Goal: Transaction & Acquisition: Obtain resource

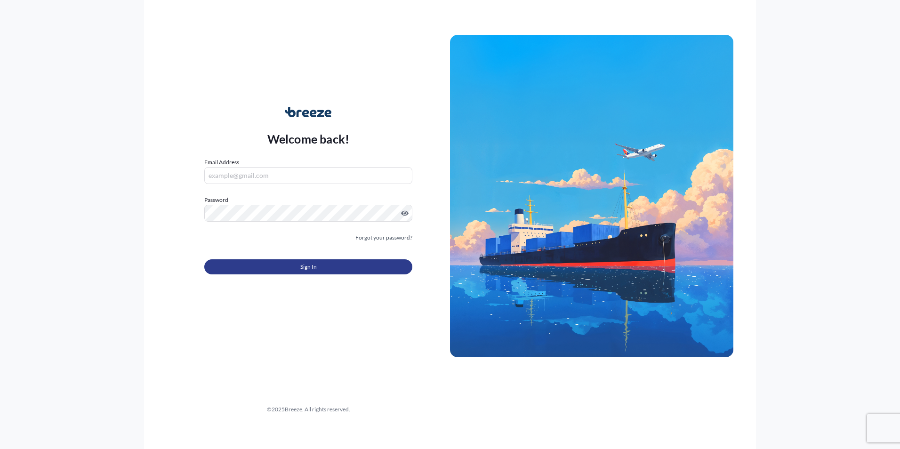
type input "[PERSON_NAME][EMAIL_ADDRESS][DOMAIN_NAME]"
click at [301, 271] on span "Sign In" at bounding box center [308, 266] width 16 height 9
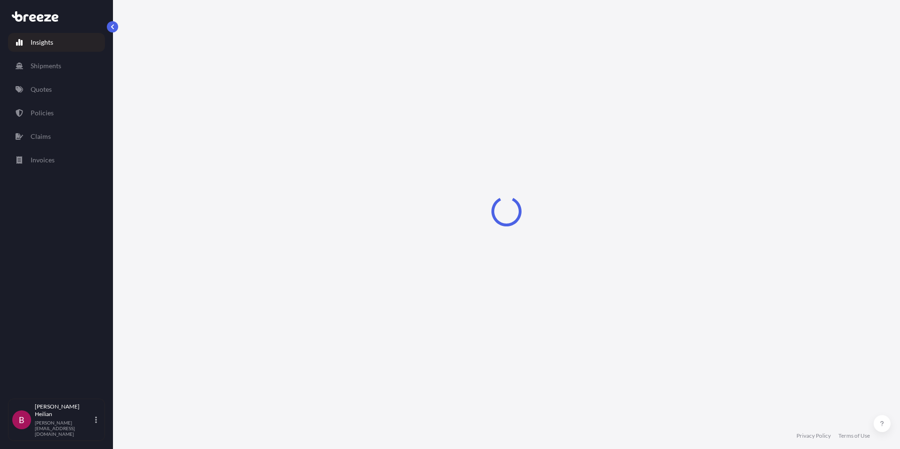
select select "2025"
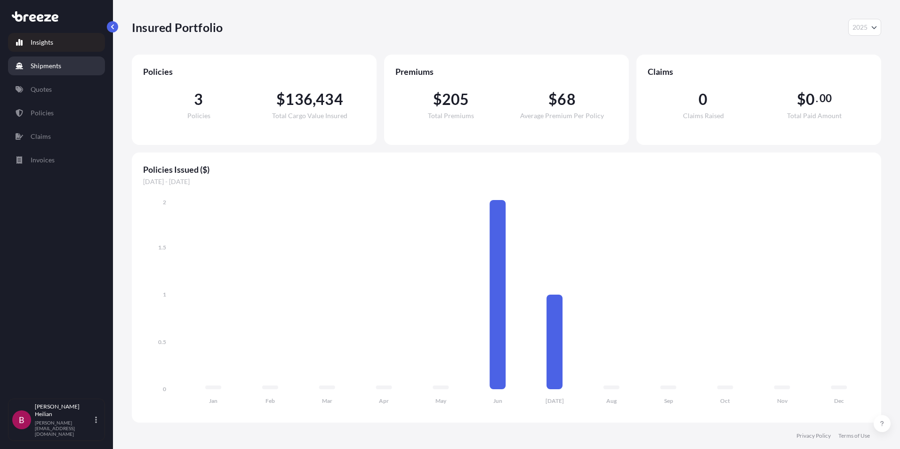
click at [37, 65] on p "Shipments" at bounding box center [46, 65] width 31 height 9
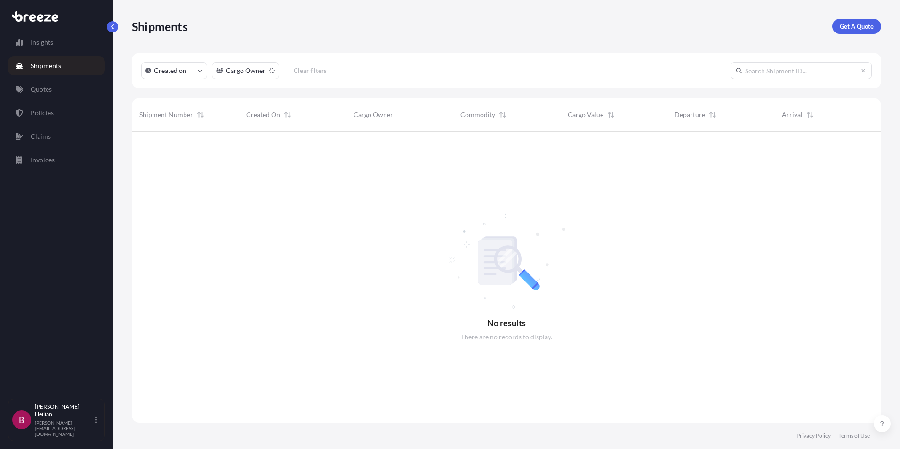
scroll to position [318, 742]
click at [43, 92] on p "Quotes" at bounding box center [41, 89] width 21 height 9
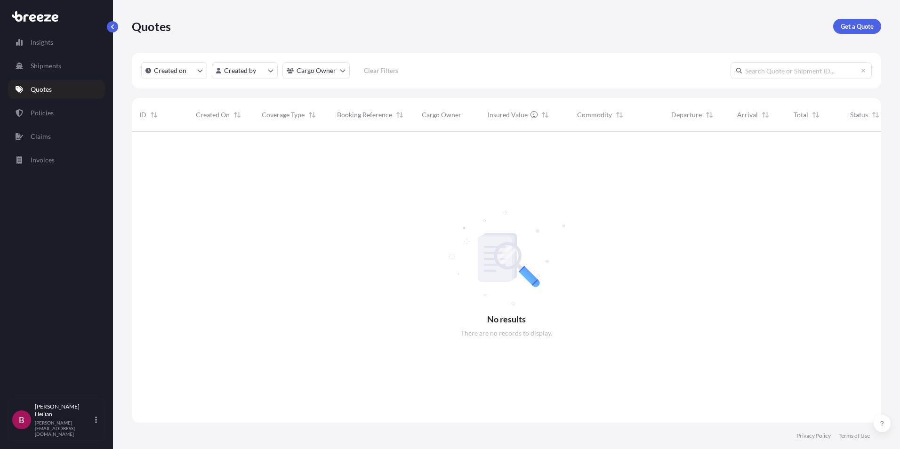
scroll to position [318, 742]
click at [855, 28] on p "Get a Quote" at bounding box center [857, 26] width 33 height 9
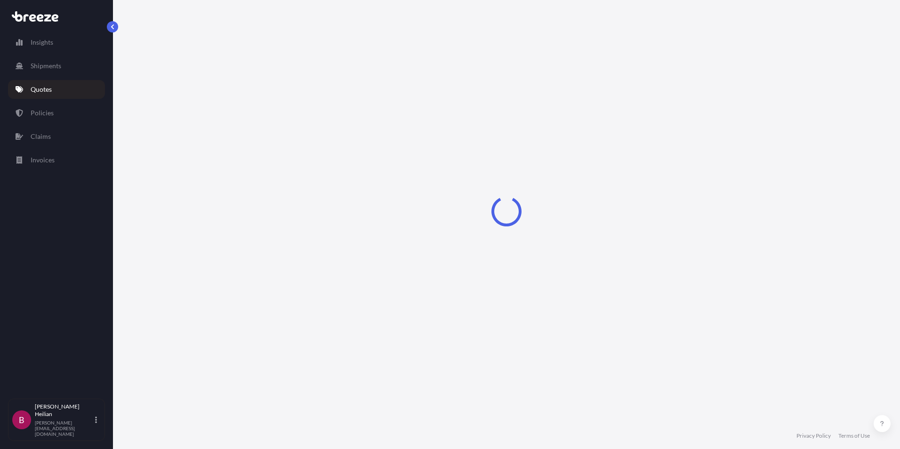
select select "Road"
select select "Sea"
select select "1"
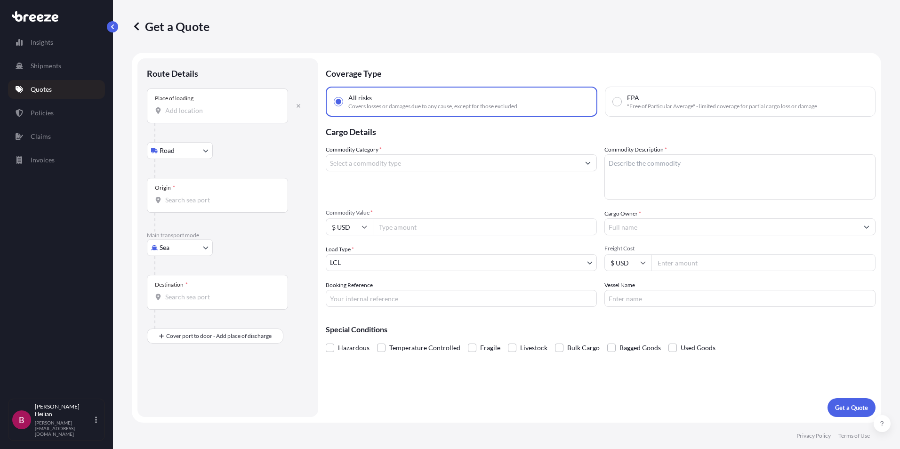
click at [197, 112] on input "Place of loading" at bounding box center [220, 110] width 111 height 9
click at [198, 108] on input "Place of loading" at bounding box center [220, 110] width 111 height 9
click at [235, 79] on div "Route Details" at bounding box center [228, 78] width 162 height 21
click at [201, 113] on input "Place of loading" at bounding box center [220, 110] width 111 height 9
paste input "[GEOGRAPHIC_DATA]- 305802 [GEOGRAPHIC_DATA]"
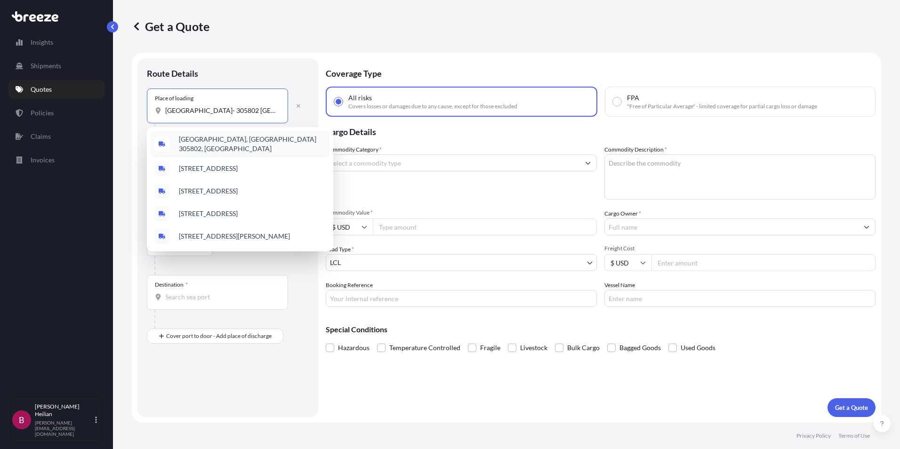
click at [210, 142] on span "[GEOGRAPHIC_DATA], [GEOGRAPHIC_DATA] 305802, [GEOGRAPHIC_DATA]" at bounding box center [252, 144] width 147 height 19
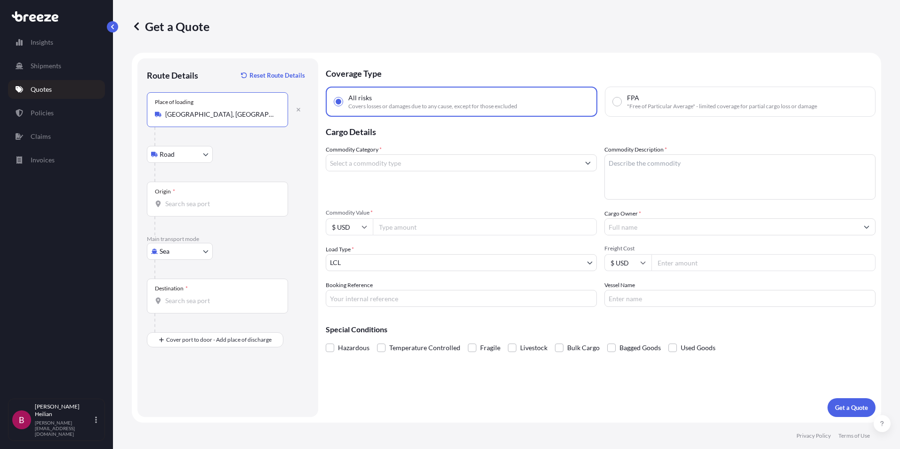
type input "[GEOGRAPHIC_DATA], [GEOGRAPHIC_DATA] 305802, [GEOGRAPHIC_DATA]"
click at [194, 202] on input "Origin *" at bounding box center [220, 203] width 111 height 9
drag, startPoint x: 358, startPoint y: 164, endPoint x: 321, endPoint y: 169, distance: 37.5
click at [358, 164] on input "Commodity Category *" at bounding box center [452, 162] width 253 height 17
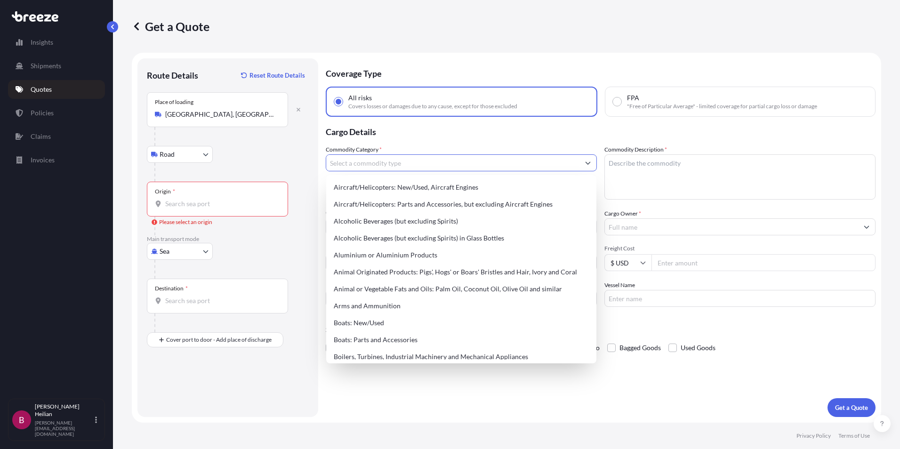
click at [208, 199] on div "Origin *" at bounding box center [217, 199] width 141 height 35
click at [208, 199] on input "Origin * Please select an origin" at bounding box center [220, 203] width 111 height 9
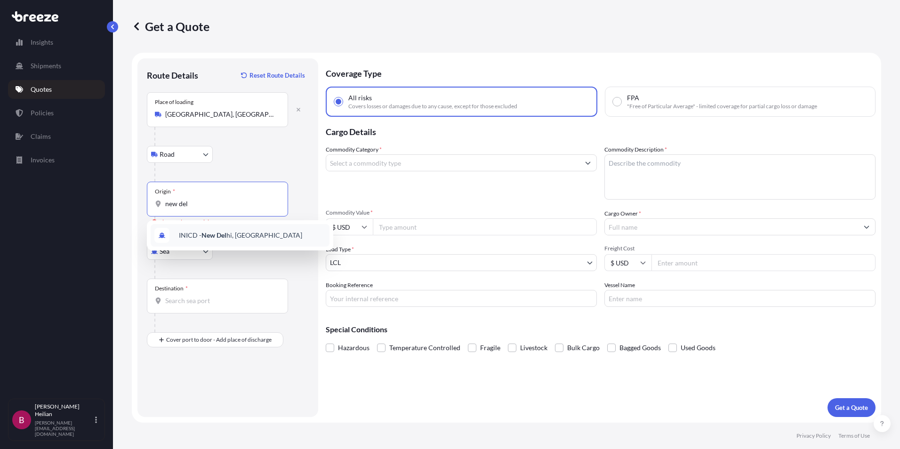
click at [199, 239] on span "INICD - New Del hi, [GEOGRAPHIC_DATA]" at bounding box center [240, 235] width 123 height 9
type input "INICD - [GEOGRAPHIC_DATA], [GEOGRAPHIC_DATA]"
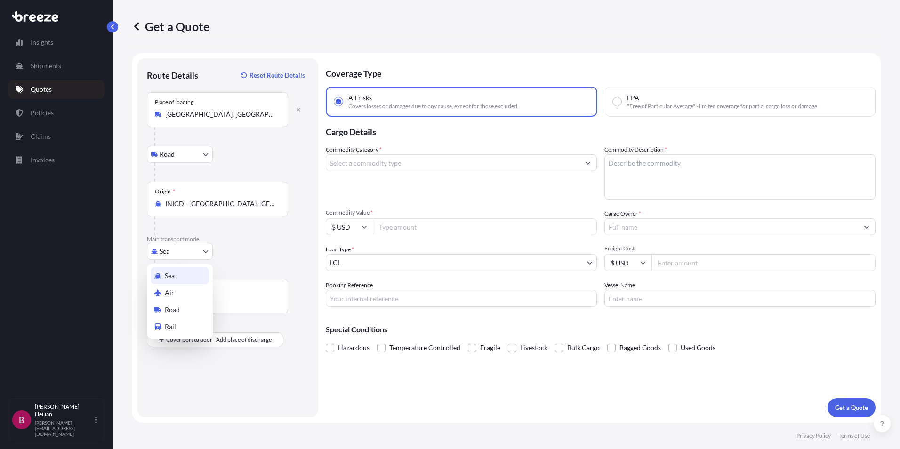
click at [201, 256] on body "0 options available. 145 options available. 0 options available. 1 option avail…" at bounding box center [450, 224] width 900 height 449
click at [188, 293] on div "Air" at bounding box center [180, 292] width 58 height 17
select select "Air"
click at [192, 110] on input "Place of loading" at bounding box center [220, 114] width 111 height 9
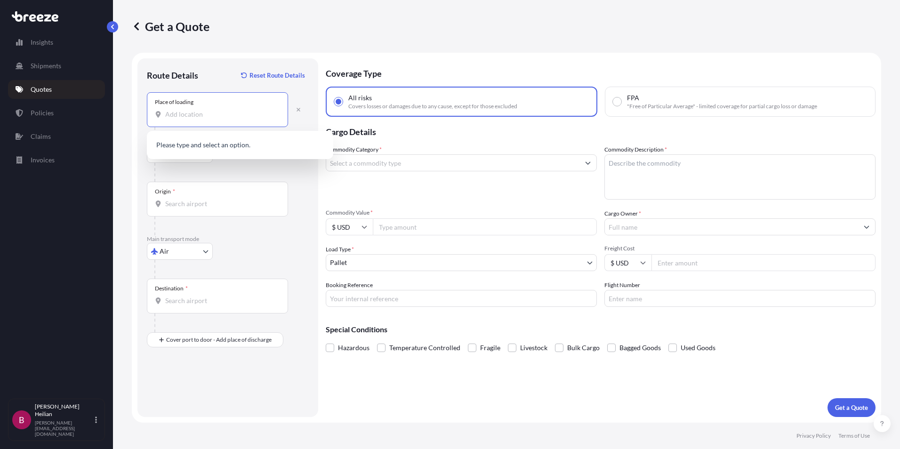
click at [289, 253] on div "Air Sea Air Road Rail" at bounding box center [228, 251] width 162 height 17
click at [165, 120] on div "Place of loading" at bounding box center [217, 109] width 141 height 35
click at [165, 119] on input "Place of loading" at bounding box center [220, 114] width 111 height 9
paste input "[GEOGRAPHIC_DATA]- 305802 [GEOGRAPHIC_DATA]"
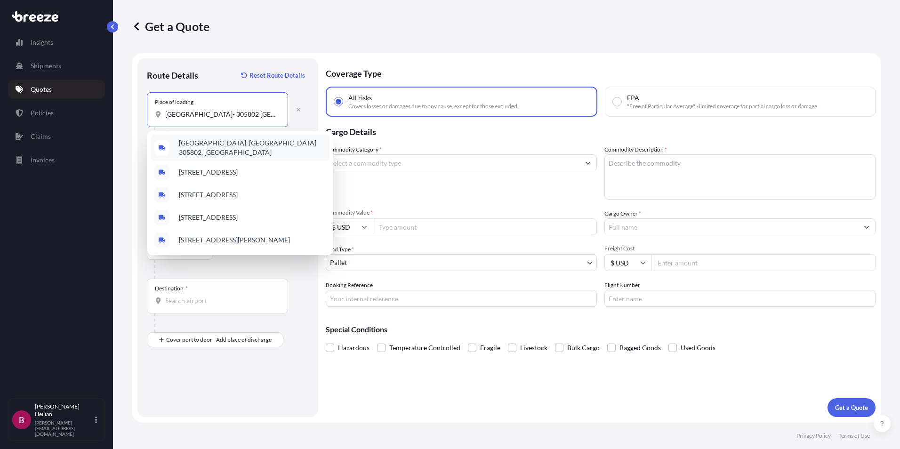
click at [245, 147] on span "[GEOGRAPHIC_DATA], [GEOGRAPHIC_DATA] 305802, [GEOGRAPHIC_DATA]" at bounding box center [252, 147] width 147 height 19
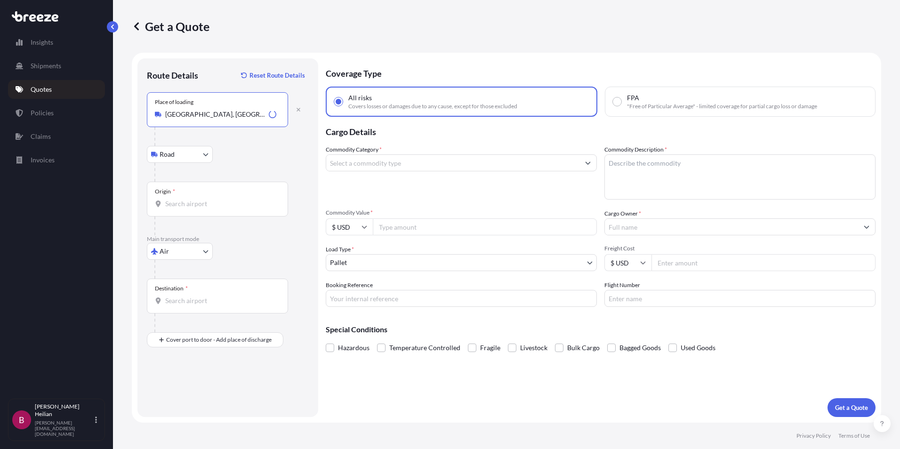
type input "[GEOGRAPHIC_DATA], [GEOGRAPHIC_DATA] 305802, [GEOGRAPHIC_DATA]"
click at [195, 205] on input "Origin *" at bounding box center [220, 203] width 111 height 9
type input "n"
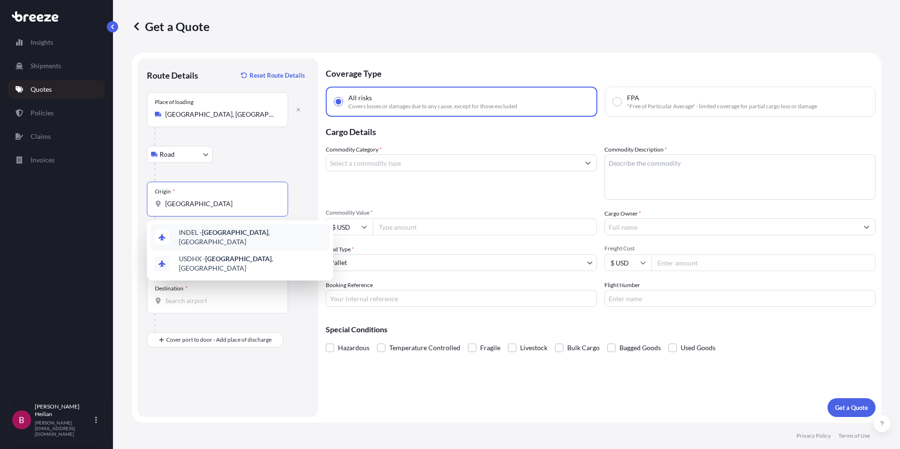
click at [226, 238] on span "INDEL - [GEOGRAPHIC_DATA] , [GEOGRAPHIC_DATA]" at bounding box center [252, 237] width 147 height 19
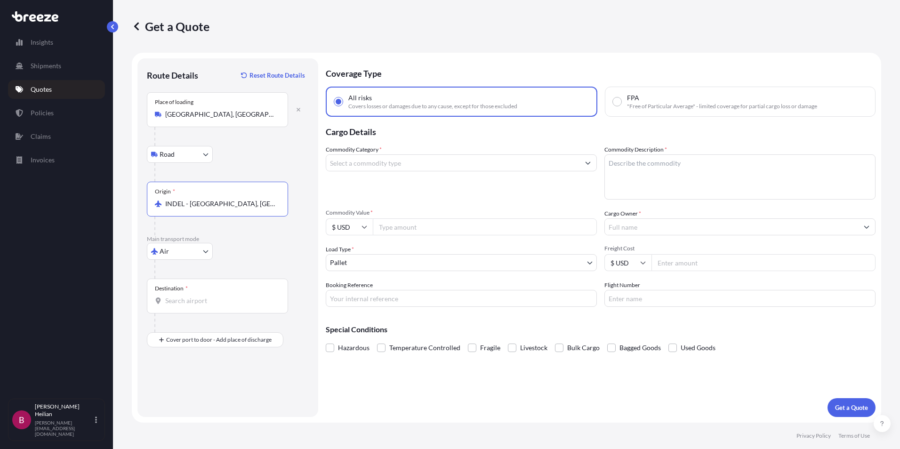
type input "INDEL - [GEOGRAPHIC_DATA], [GEOGRAPHIC_DATA]"
click at [209, 295] on div "Destination *" at bounding box center [217, 296] width 141 height 35
click at [209, 296] on input "Destination *" at bounding box center [220, 300] width 111 height 9
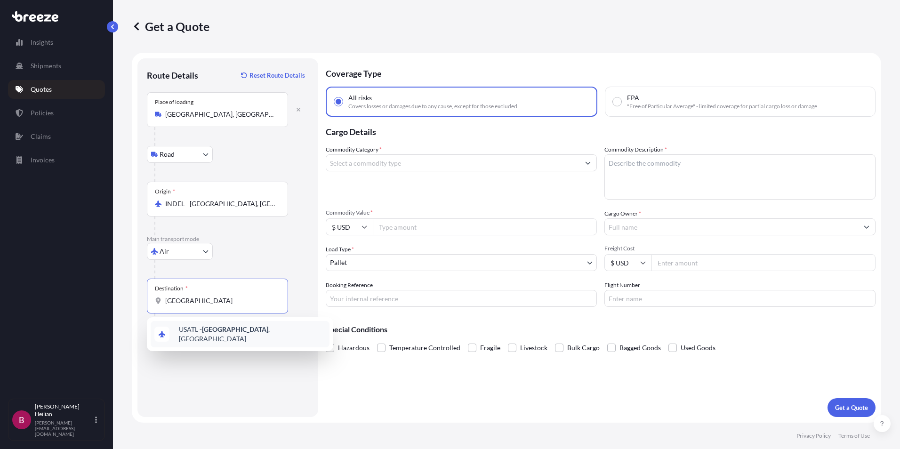
click at [198, 336] on span "USATL - [GEOGRAPHIC_DATA] , [GEOGRAPHIC_DATA]" at bounding box center [252, 334] width 147 height 19
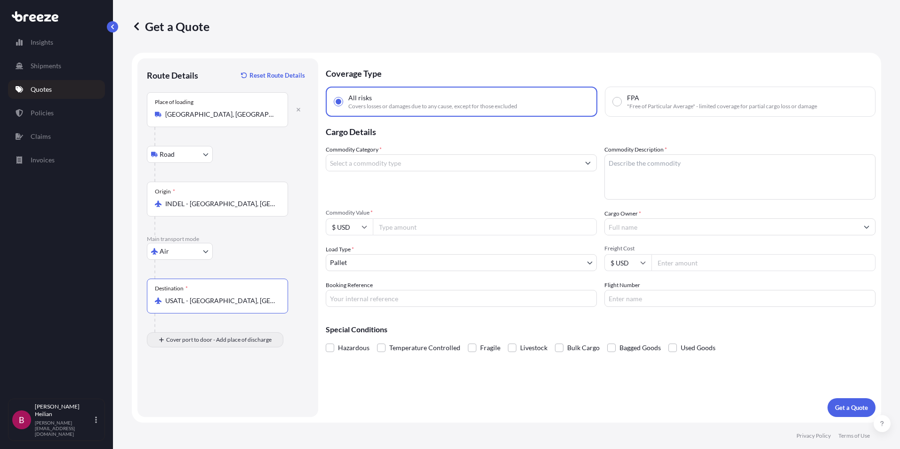
type input "USATL - [GEOGRAPHIC_DATA], [GEOGRAPHIC_DATA]"
click at [189, 388] on input "Place of Discharge" at bounding box center [220, 390] width 111 height 9
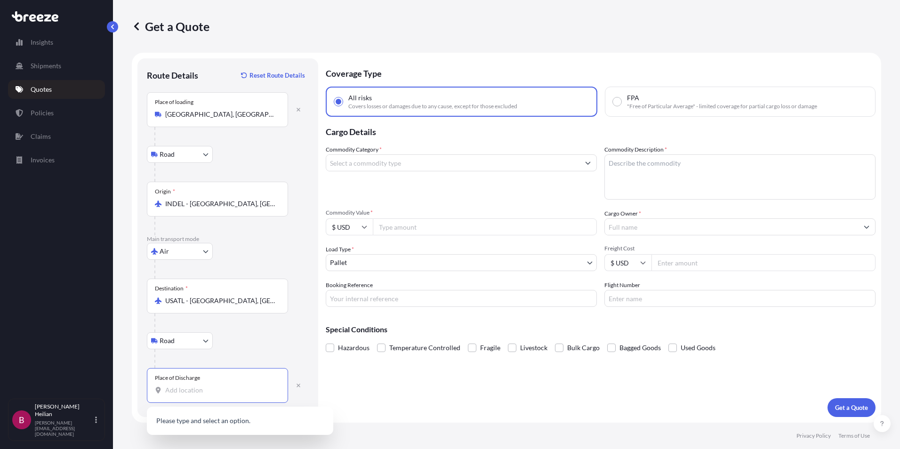
click at [220, 394] on input "Place of Discharge" at bounding box center [220, 390] width 111 height 9
paste input "Mableton, GA 30126"
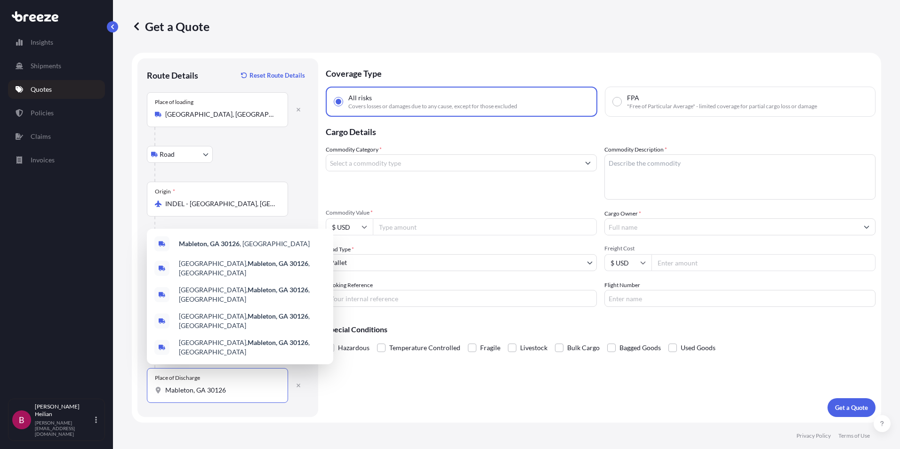
type input "Mableton, GA 30126"
click at [564, 378] on div "Coverage Type All risks Covers losses or damages due to any cause, except for t…" at bounding box center [601, 237] width 550 height 359
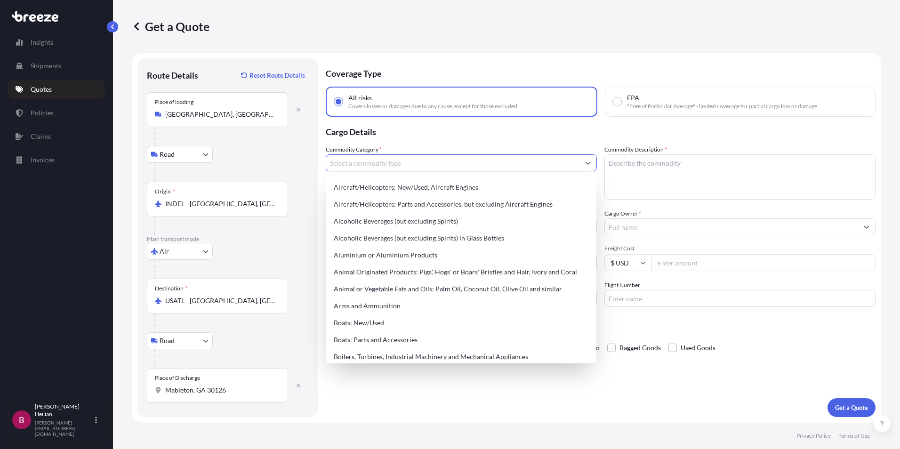
click at [388, 165] on input "Commodity Category *" at bounding box center [452, 162] width 253 height 17
click at [388, 161] on input "Commodity Category *" at bounding box center [452, 162] width 253 height 17
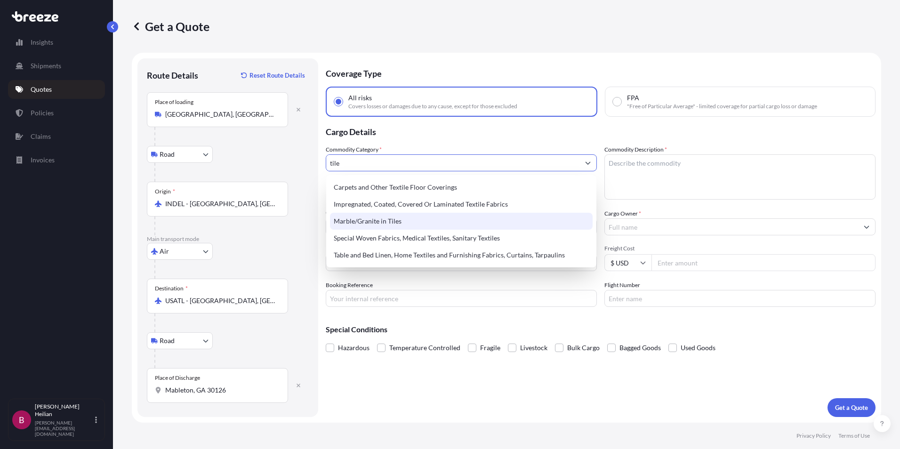
click at [376, 224] on div "Marble/Granite in Tiles" at bounding box center [461, 221] width 263 height 17
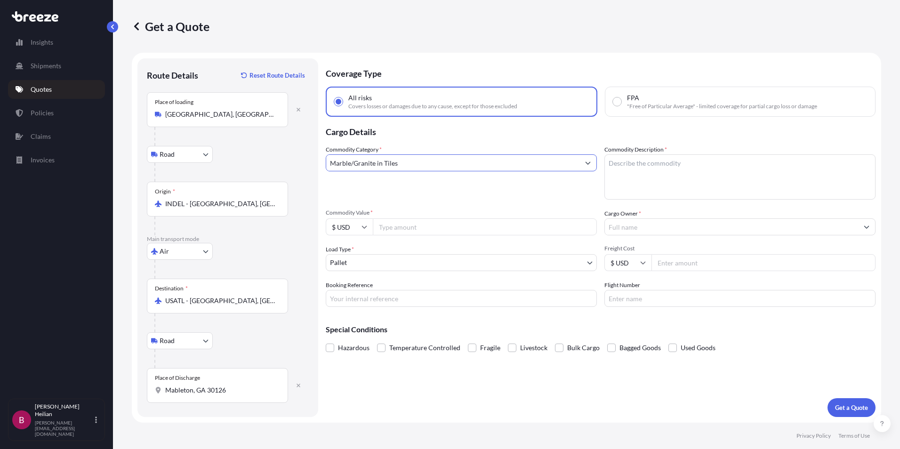
type input "Marble/Granite in Tiles"
click at [631, 168] on textarea "Commodity Description *" at bounding box center [739, 176] width 271 height 45
type textarea "S"
type textarea "m"
type textarea "L"
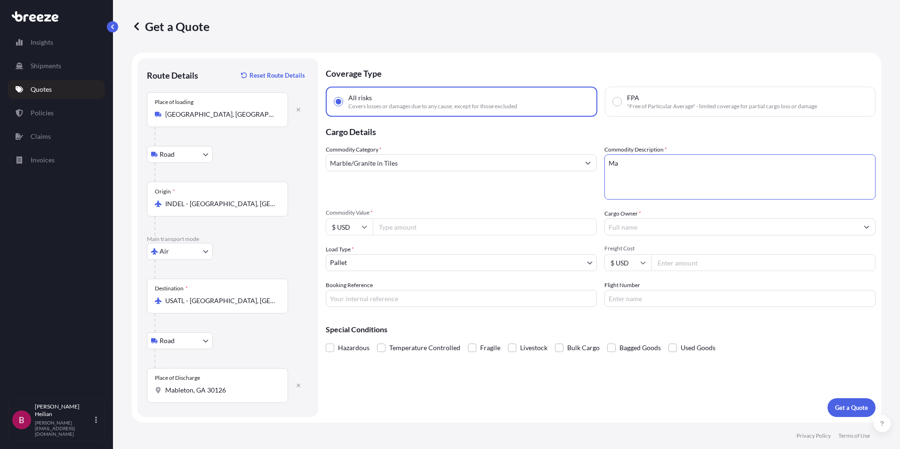
type textarea "M"
type textarea "Slabs"
click at [559, 202] on div "Commodity Category * Marble/Granite in Tiles Commodity Description * Slabs Comm…" at bounding box center [601, 226] width 550 height 162
click at [397, 230] on input "Commodity Value *" at bounding box center [485, 226] width 224 height 17
type input "13575"
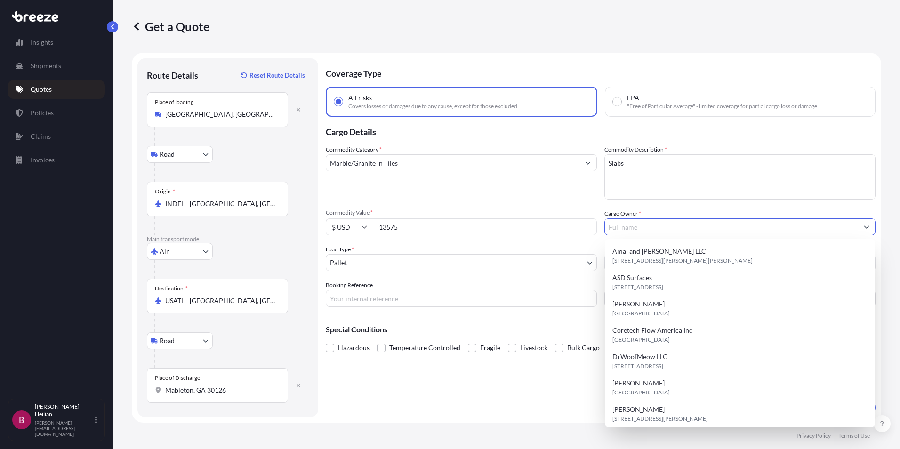
click at [654, 231] on input "Cargo Owner *" at bounding box center [731, 226] width 253 height 17
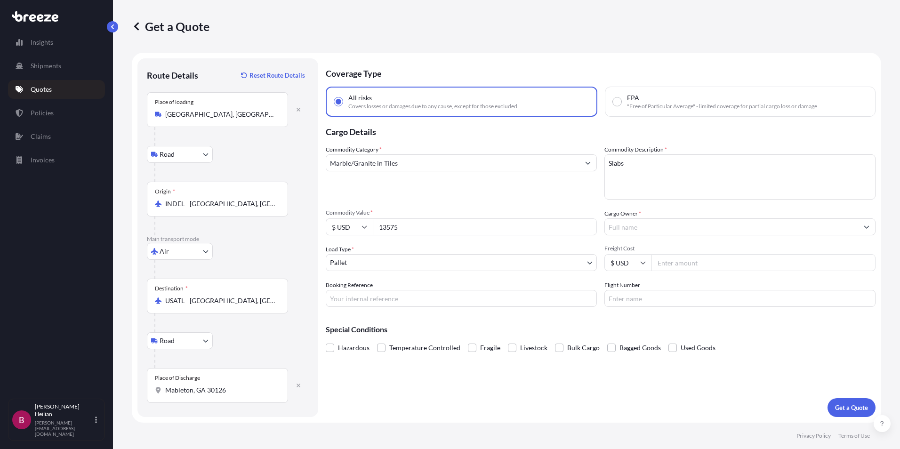
click at [625, 224] on input "Cargo Owner *" at bounding box center [731, 226] width 253 height 17
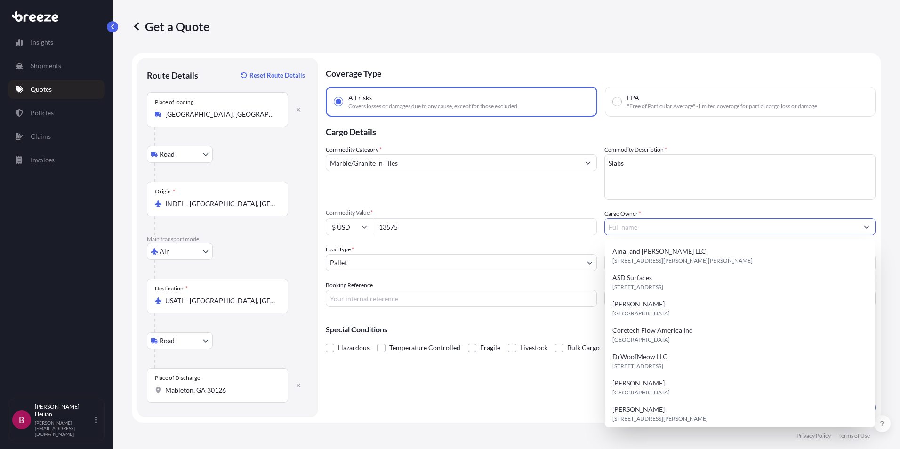
type input "W"
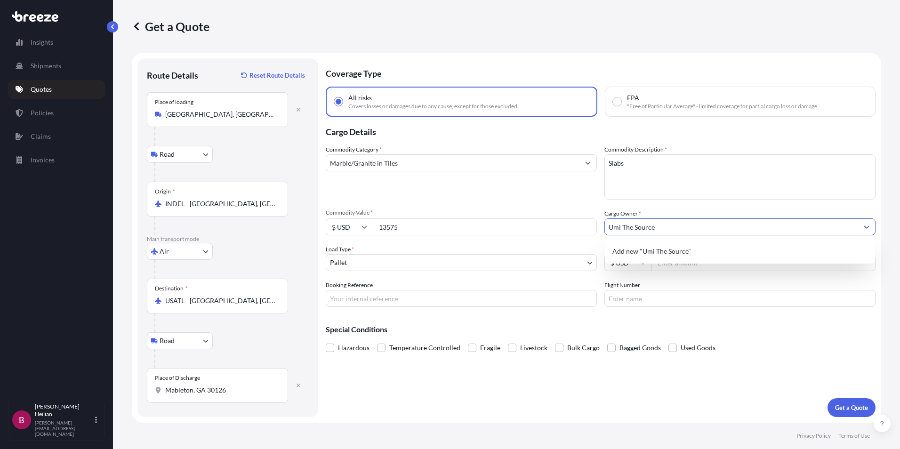
type input "Umi The Source"
click at [701, 209] on div "Cargo Owner * Umi The Source" at bounding box center [739, 222] width 271 height 26
click at [673, 224] on input "Umi The Source" at bounding box center [731, 226] width 253 height 17
click at [671, 250] on span "Add new "Umi The Source"" at bounding box center [651, 251] width 79 height 9
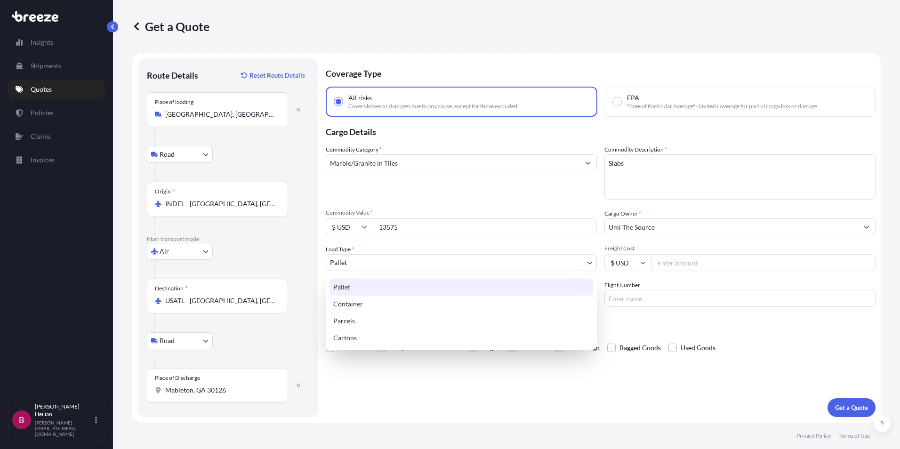
click at [416, 266] on body "1 option available. Insights Shipments Quotes Policies Claims Invoices B [PERSO…" at bounding box center [450, 224] width 900 height 449
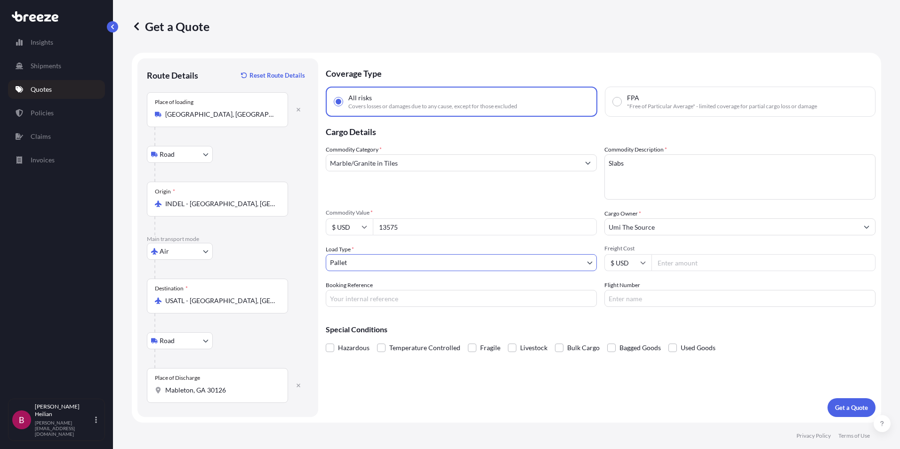
click at [416, 264] on body "1 option available. Insights Shipments Quotes Policies Claims Invoices B [PERSO…" at bounding box center [450, 224] width 900 height 449
click at [691, 266] on input "Freight Cost" at bounding box center [764, 262] width 224 height 17
drag, startPoint x: 681, startPoint y: 263, endPoint x: 645, endPoint y: 265, distance: 35.8
click at [645, 265] on div "$ USD 8000" at bounding box center [739, 262] width 271 height 17
type input "10000"
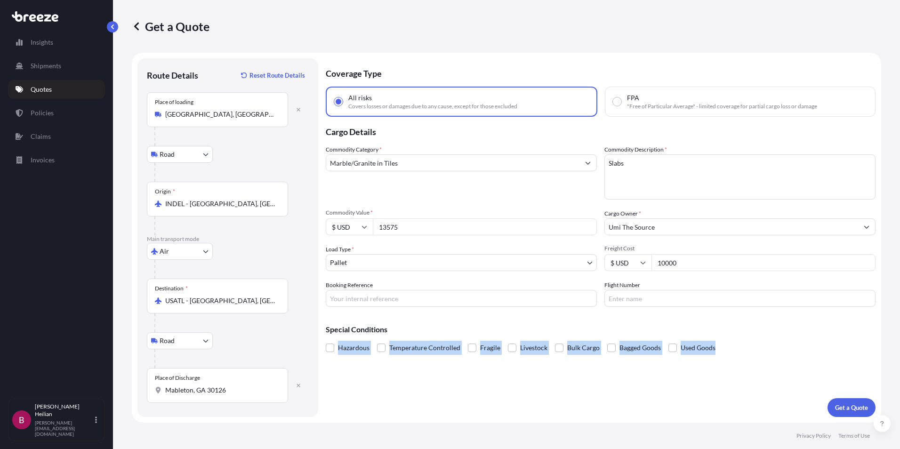
click at [814, 332] on div "Special Conditions Hazardous Temperature Controlled Fragile Livestock Bulk Carg…" at bounding box center [601, 334] width 550 height 40
click at [360, 298] on input "Booking Reference" at bounding box center [461, 298] width 271 height 17
click at [399, 298] on input "Booking Reference" at bounding box center [461, 298] width 271 height 17
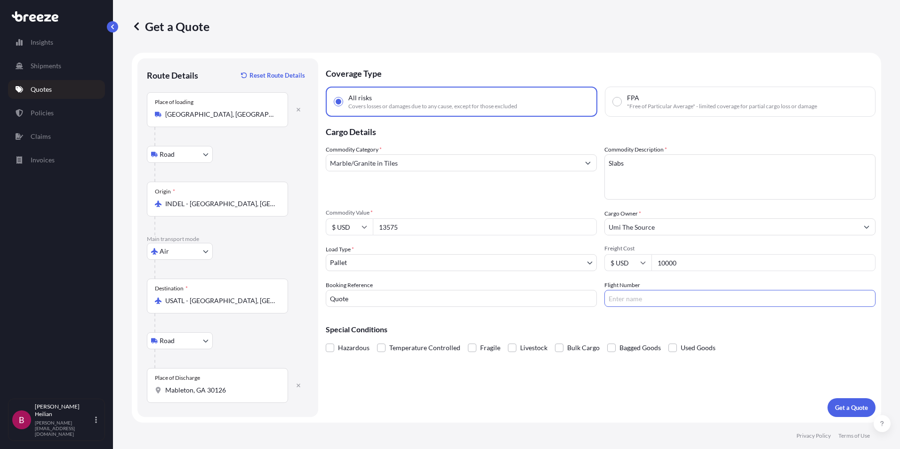
click at [399, 295] on input "Quote" at bounding box center [461, 298] width 271 height 17
click at [377, 298] on input "Quote" at bounding box center [461, 298] width 271 height 17
drag, startPoint x: 374, startPoint y: 298, endPoint x: 280, endPoint y: 298, distance: 93.7
click at [280, 298] on form "Route Details Reset Route Details Place of loading [GEOGRAPHIC_DATA] Rail Origi…" at bounding box center [506, 238] width 749 height 370
type input "Umi Quote"
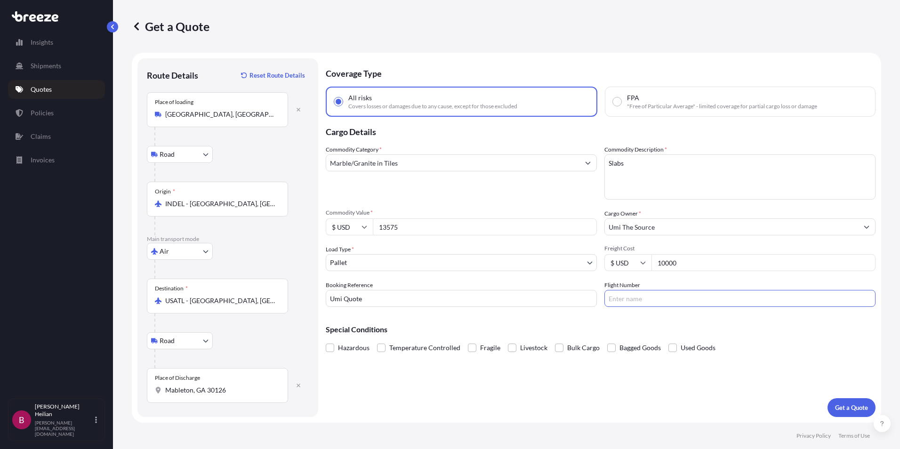
click at [647, 302] on input "Flight Number" at bounding box center [739, 298] width 271 height 17
click at [547, 280] on div "Commodity Category * Marble/Granite in Tiles Commodity Description * Slabs Comm…" at bounding box center [601, 226] width 550 height 162
drag, startPoint x: 372, startPoint y: 299, endPoint x: 280, endPoint y: 288, distance: 93.4
click at [280, 288] on form "Route Details Reset Route Details Place of loading [GEOGRAPHIC_DATA] Rail Origi…" at bounding box center [506, 238] width 749 height 370
click at [562, 332] on p "Special Conditions" at bounding box center [601, 330] width 550 height 8
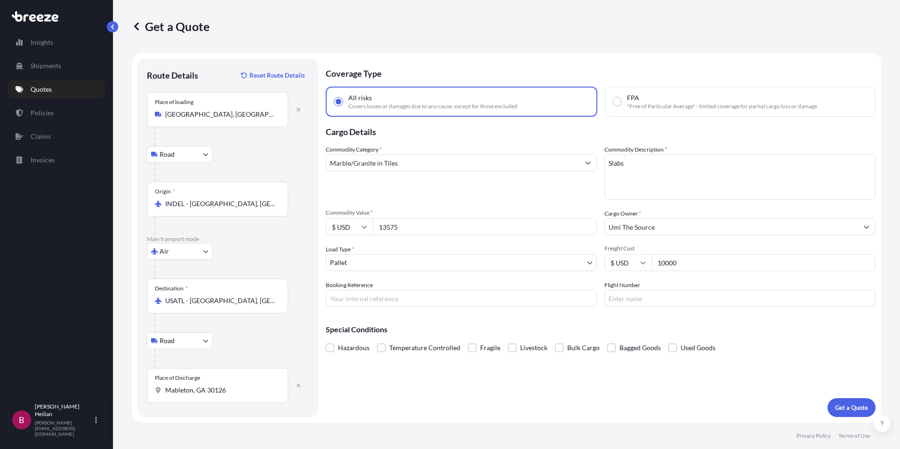
drag, startPoint x: 471, startPoint y: 348, endPoint x: 475, endPoint y: 349, distance: 4.7
click at [471, 348] on span at bounding box center [472, 348] width 8 height 8
click at [468, 341] on input "Fragile" at bounding box center [468, 341] width 0 height 0
click at [387, 296] on input "Booking Reference" at bounding box center [461, 298] width 271 height 17
click at [681, 321] on div "Special Conditions Hazardous Temperature Controlled Fragile Livestock Bulk Carg…" at bounding box center [601, 334] width 550 height 40
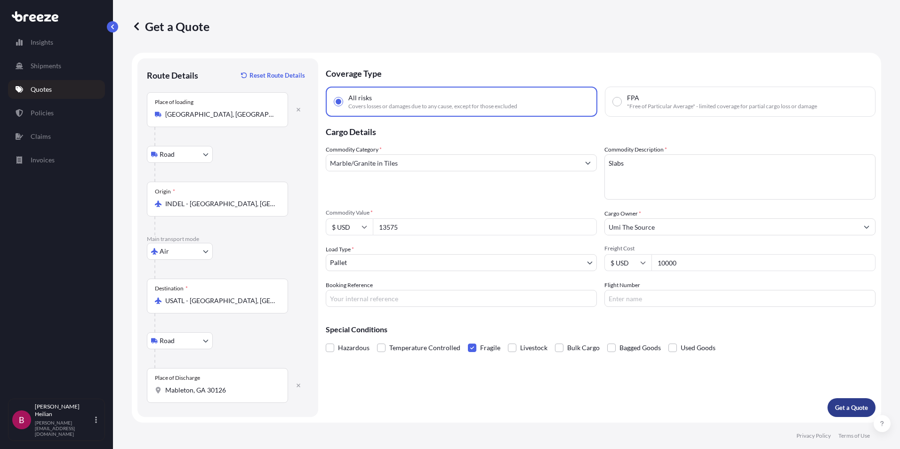
click at [848, 408] on p "Get a Quote" at bounding box center [851, 407] width 33 height 9
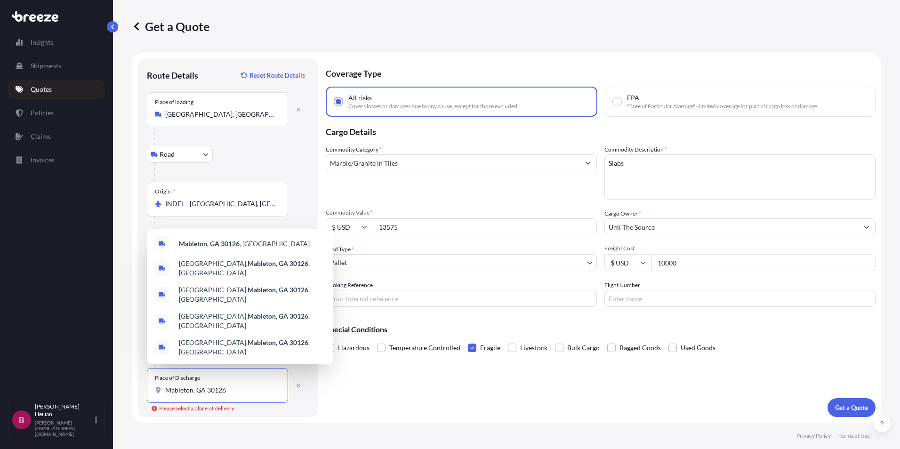
click at [188, 393] on input "Mableton, GA 30126" at bounding box center [220, 390] width 111 height 9
click at [237, 248] on b "Mableton, GA 30126" at bounding box center [209, 244] width 61 height 8
type input "Mableton, GA 30126, [GEOGRAPHIC_DATA]"
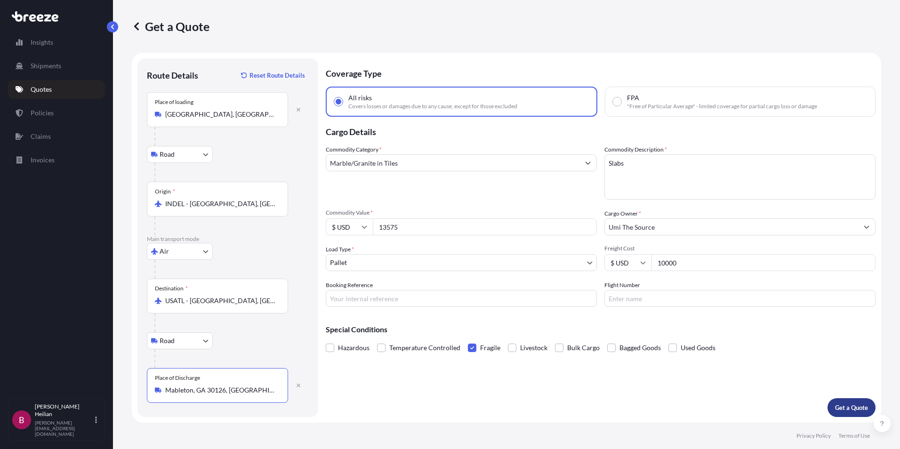
click at [850, 406] on p "Get a Quote" at bounding box center [851, 407] width 33 height 9
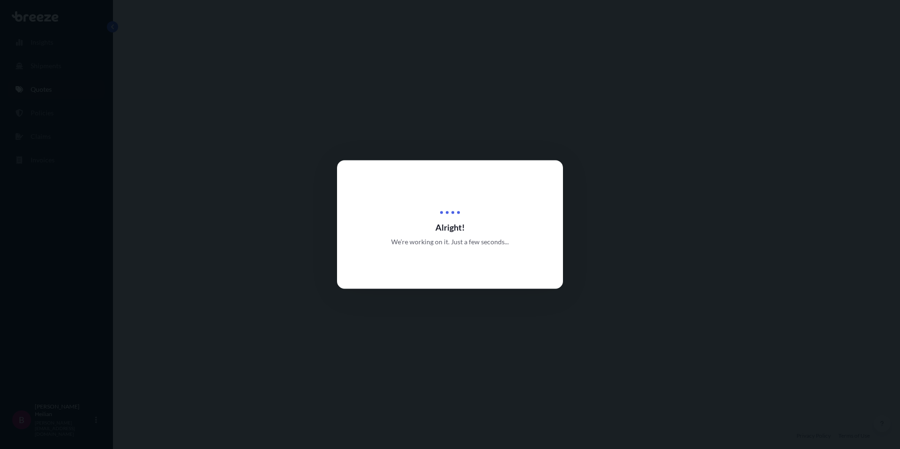
select select "Road"
select select "Air"
select select "Road"
select select "1"
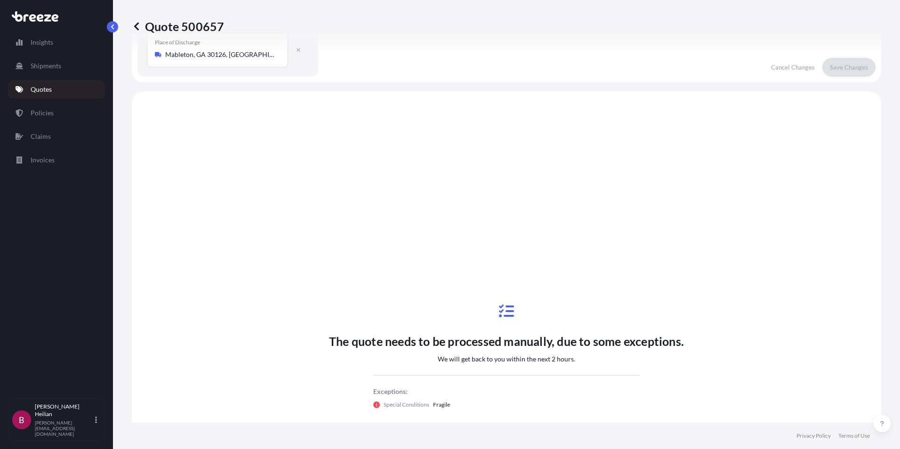
scroll to position [377, 0]
